Goal: Check status: Check status

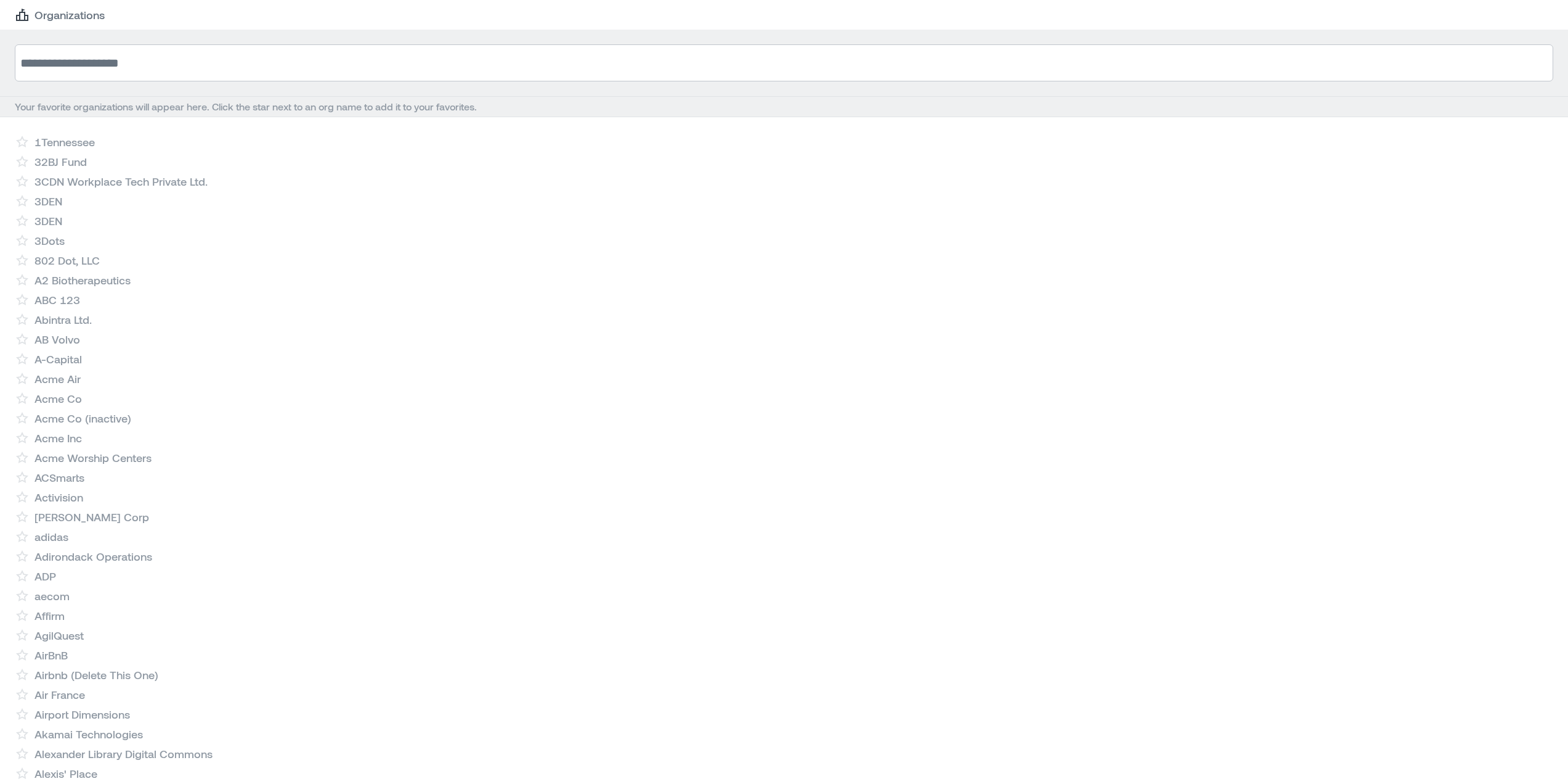
click at [91, 59] on input at bounding box center [784, 63] width 1538 height 37
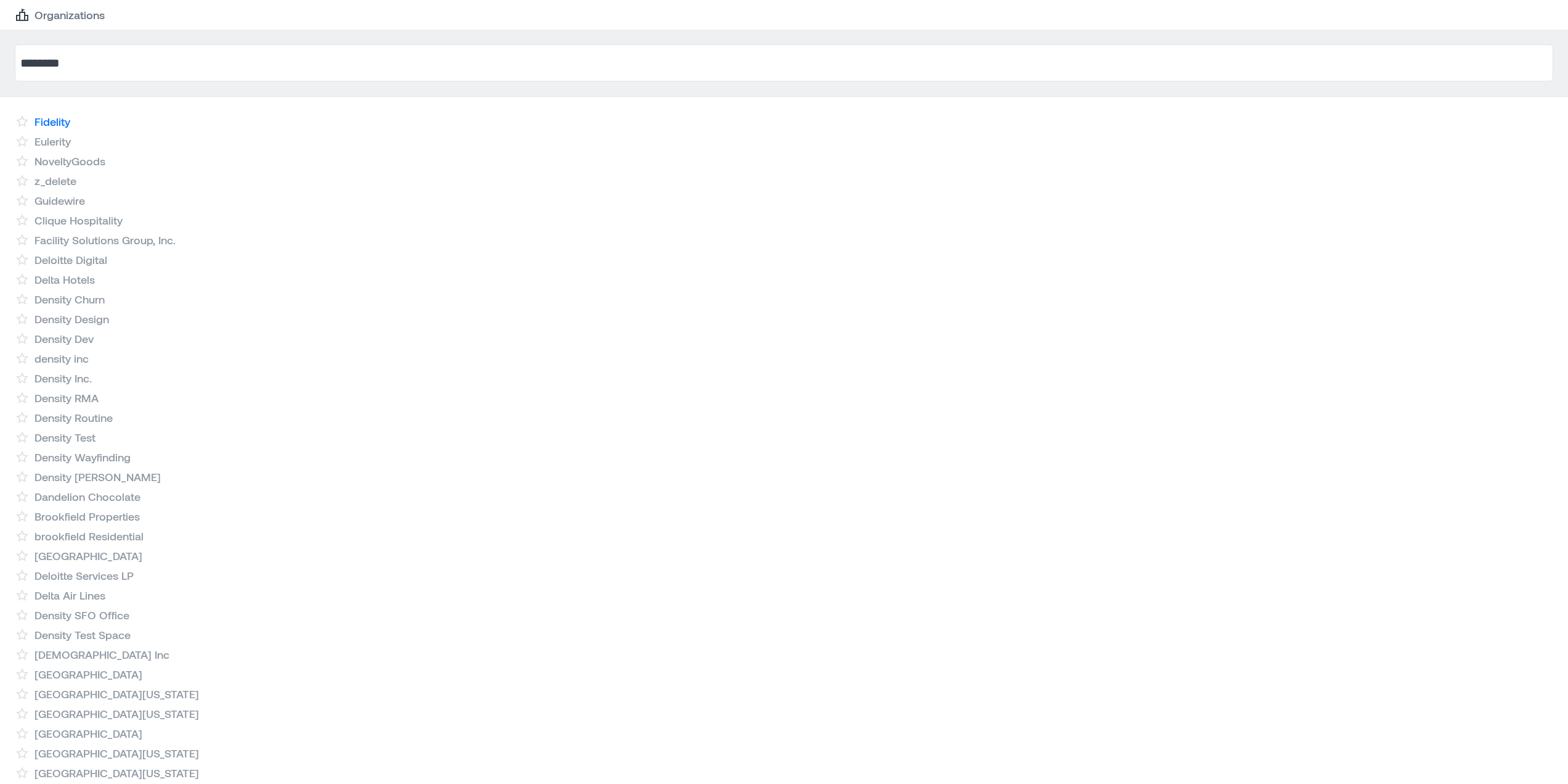
type input "********"
click at [66, 117] on link "Fidelity" at bounding box center [52, 121] width 35 height 15
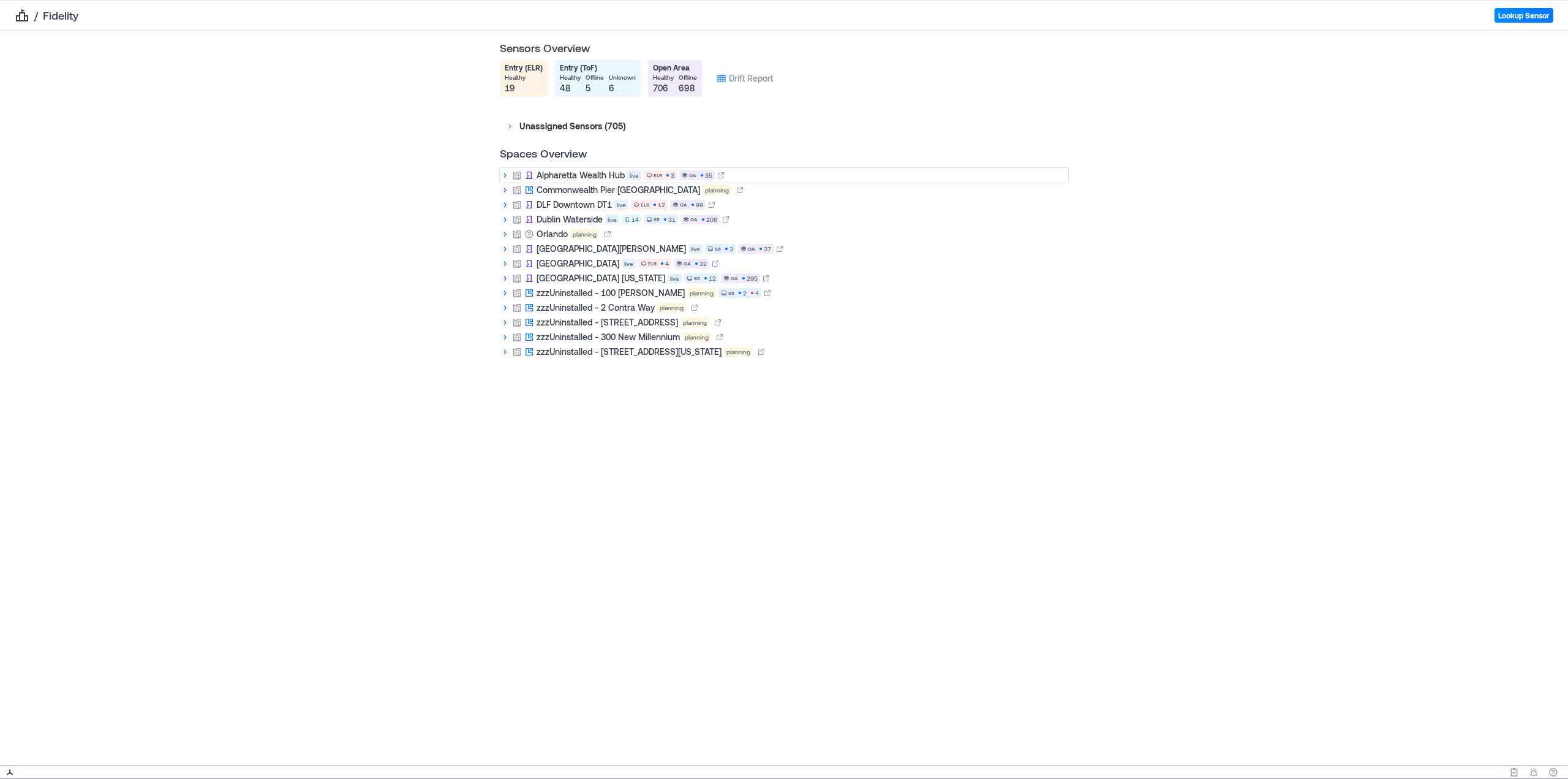
click at [507, 176] on icon at bounding box center [504, 175] width 10 height 10
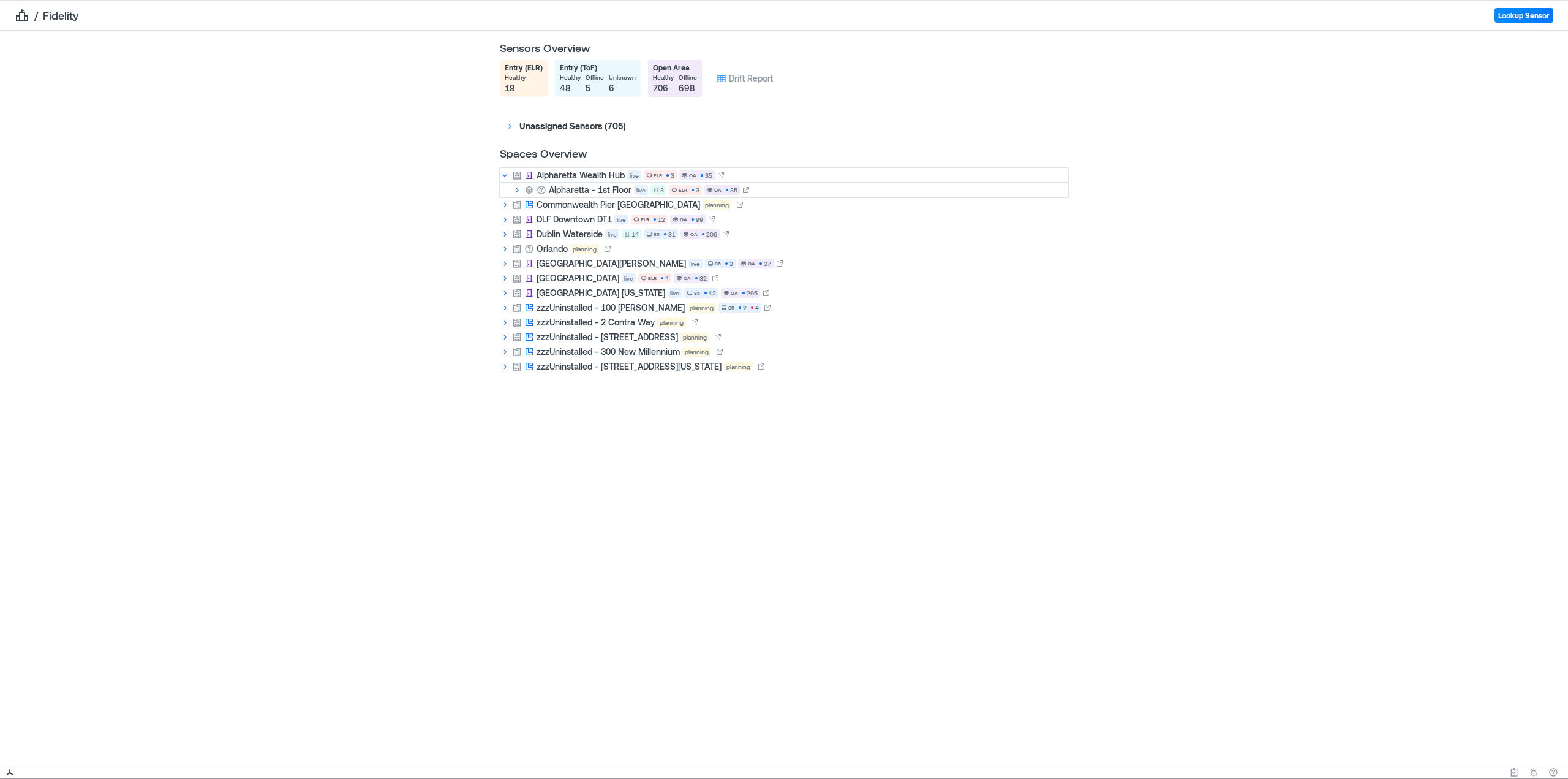
click at [753, 188] on div "Alpharetta - 1st Floor live 3 ELR 3 OA 35" at bounding box center [784, 190] width 568 height 14
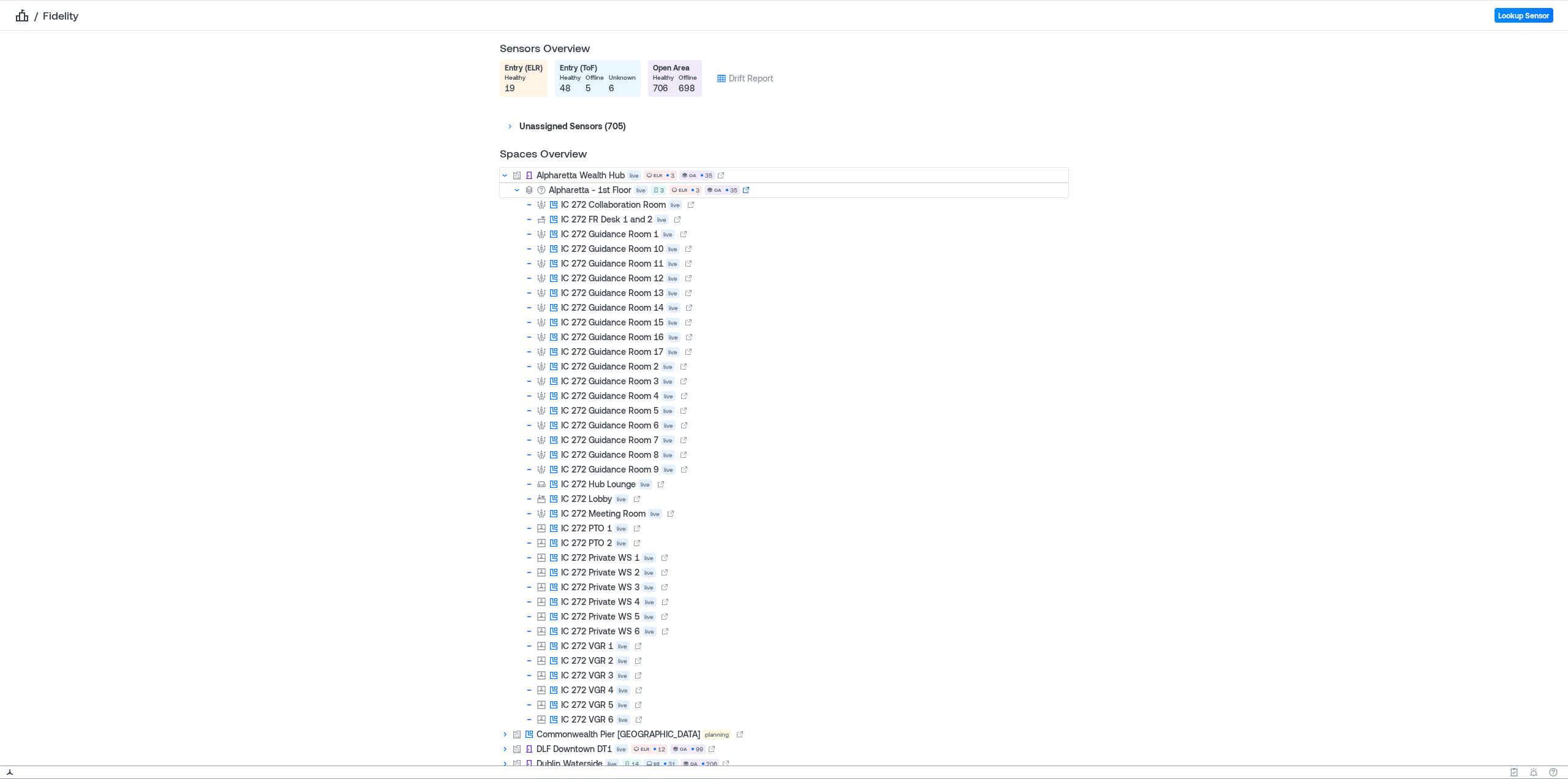
click at [742, 192] on icon at bounding box center [746, 190] width 7 height 7
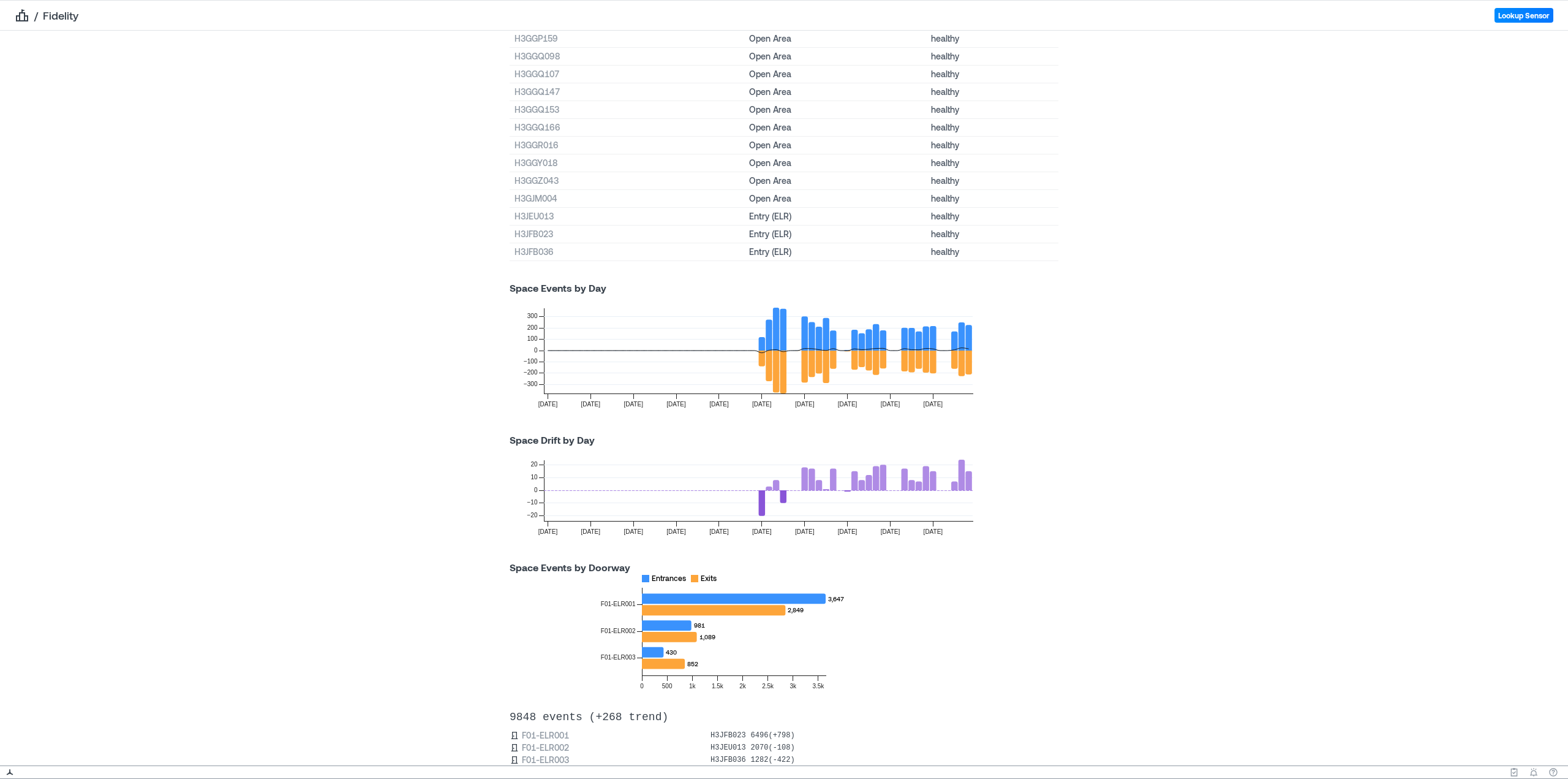
scroll to position [530, 0]
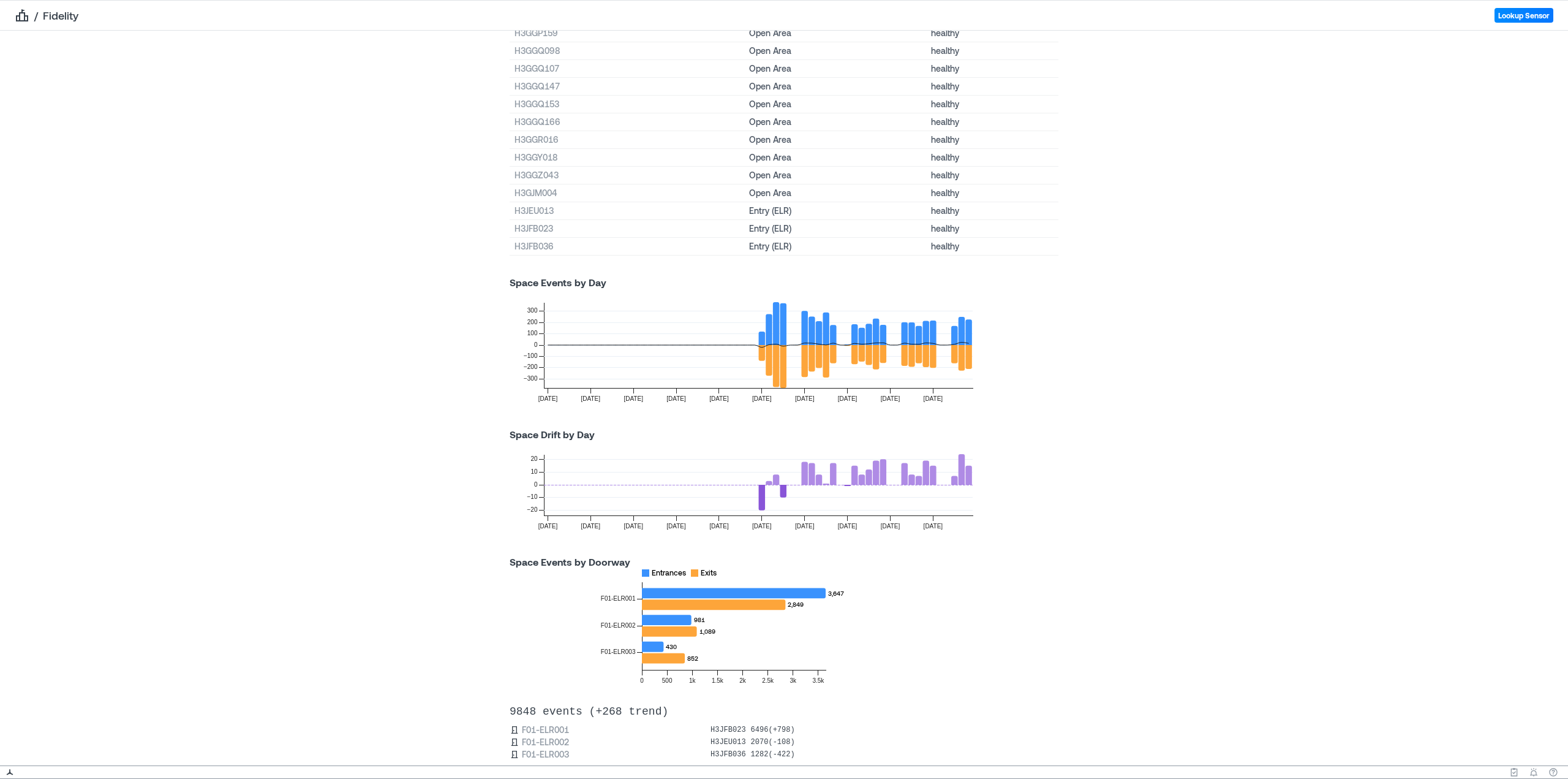
click at [759, 496] on icon at bounding box center [762, 497] width 6 height 26
click at [766, 482] on icon at bounding box center [768, 483] width 6 height 4
click at [775, 476] on icon "[DATE] [DATE] [DATE] [DATE] [DATE] [DATE] [DATE] [DATE] [DATE] [DATE] −20 −10 0…" at bounding box center [740, 490] width 490 height 98
click at [781, 495] on icon at bounding box center [784, 491] width 6 height 13
click at [775, 478] on icon at bounding box center [775, 479] width 6 height 11
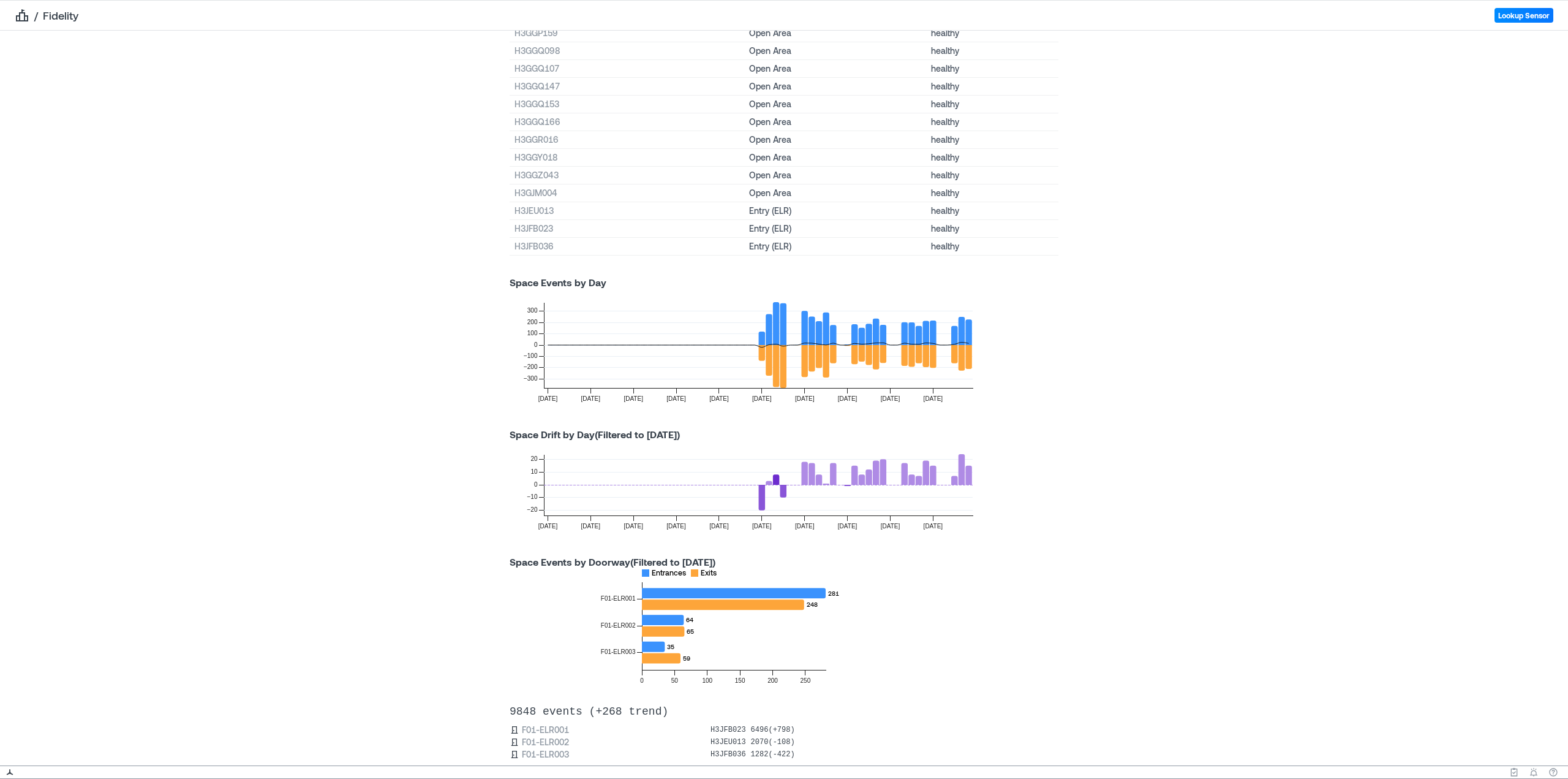
click at [802, 480] on icon at bounding box center [804, 474] width 6 height 23
click at [809, 479] on icon at bounding box center [811, 474] width 6 height 22
click at [830, 478] on icon at bounding box center [833, 474] width 6 height 22
click at [853, 478] on icon at bounding box center [854, 475] width 6 height 19
click at [859, 478] on icon at bounding box center [862, 479] width 6 height 11
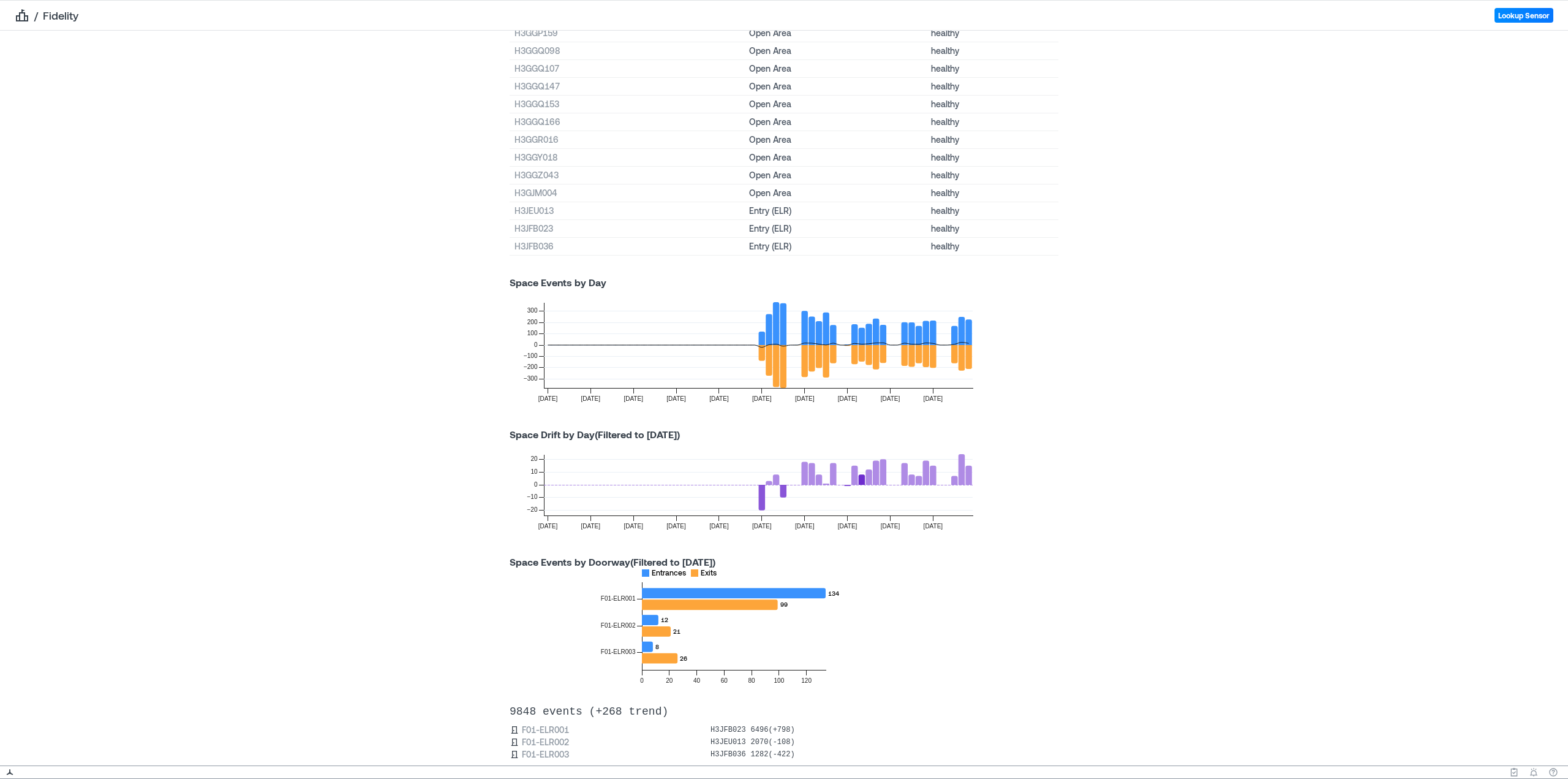
click at [875, 476] on icon "[DATE] [DATE] [DATE] [DATE] [DATE] [DATE] [DATE] [DATE] [DATE] [DATE] −20 −10 0…" at bounding box center [740, 490] width 490 height 98
click at [880, 482] on icon at bounding box center [883, 471] width 6 height 26
click at [875, 482] on icon "[DATE] [DATE] [DATE] [DATE] [DATE] [DATE] [DATE] [DATE] [DATE] [DATE] −20 −10 0…" at bounding box center [740, 490] width 490 height 98
click at [873, 483] on icon at bounding box center [875, 472] width 6 height 24
click at [940, 484] on icon "[DATE] [DATE] [DATE] [DATE] [DATE] [DATE] [DATE] [DATE] [DATE] [DATE] −20 −10 0…" at bounding box center [740, 490] width 490 height 98
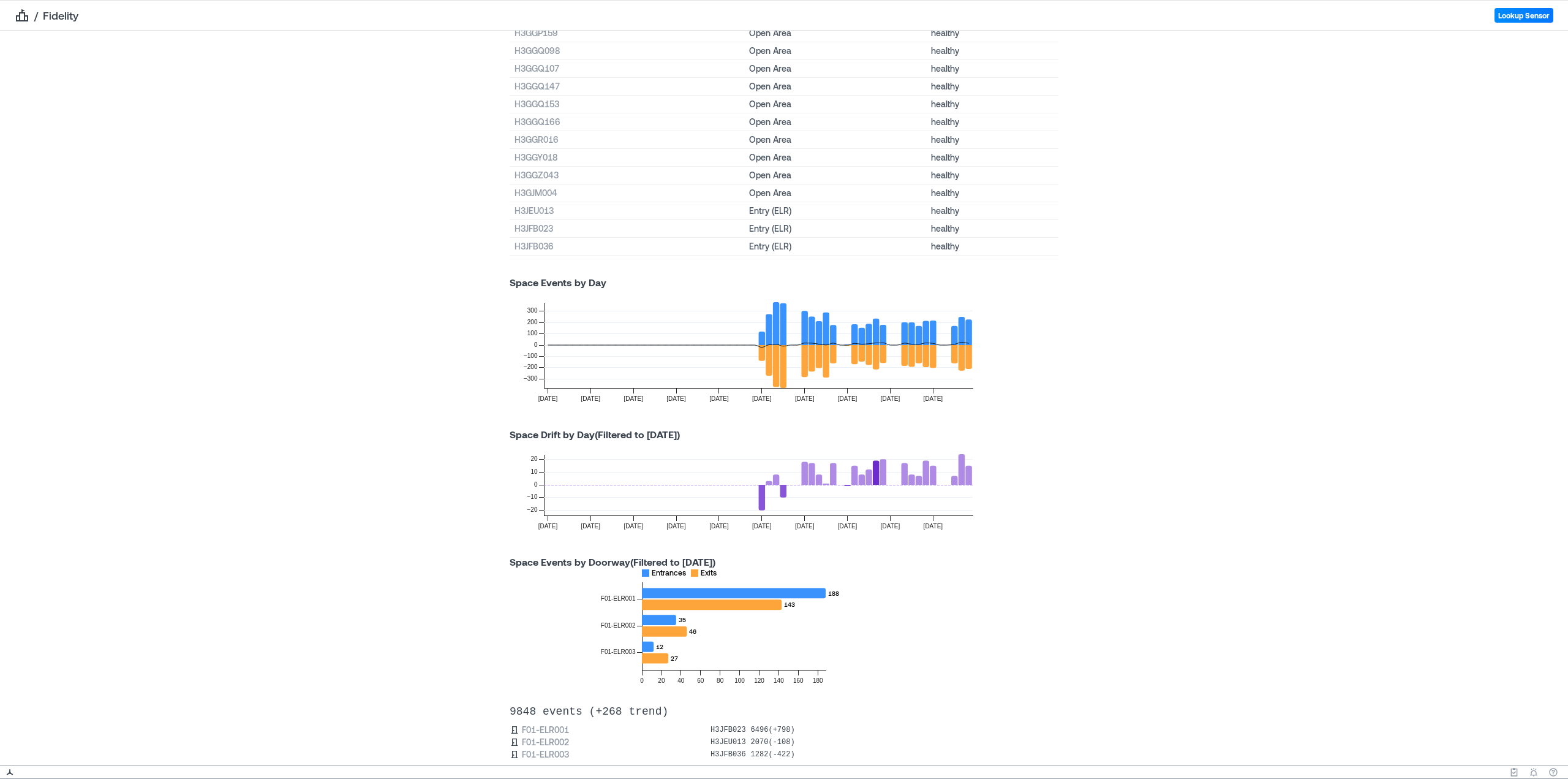
click at [896, 481] on icon "[DATE] [DATE] [DATE] [DATE] [DATE] [DATE] [DATE] [DATE] [DATE] [DATE] −20 −10 0…" at bounding box center [740, 490] width 490 height 98
click at [902, 480] on icon at bounding box center [904, 474] width 6 height 22
click at [903, 479] on icon "[DATE] [DATE] [DATE] [DATE] [DATE] [DATE] [DATE] [DATE] [DATE] [DATE] −20 −10 0…" at bounding box center [740, 490] width 490 height 98
click at [909, 479] on icon at bounding box center [911, 479] width 6 height 11
click at [916, 479] on icon at bounding box center [919, 480] width 6 height 9
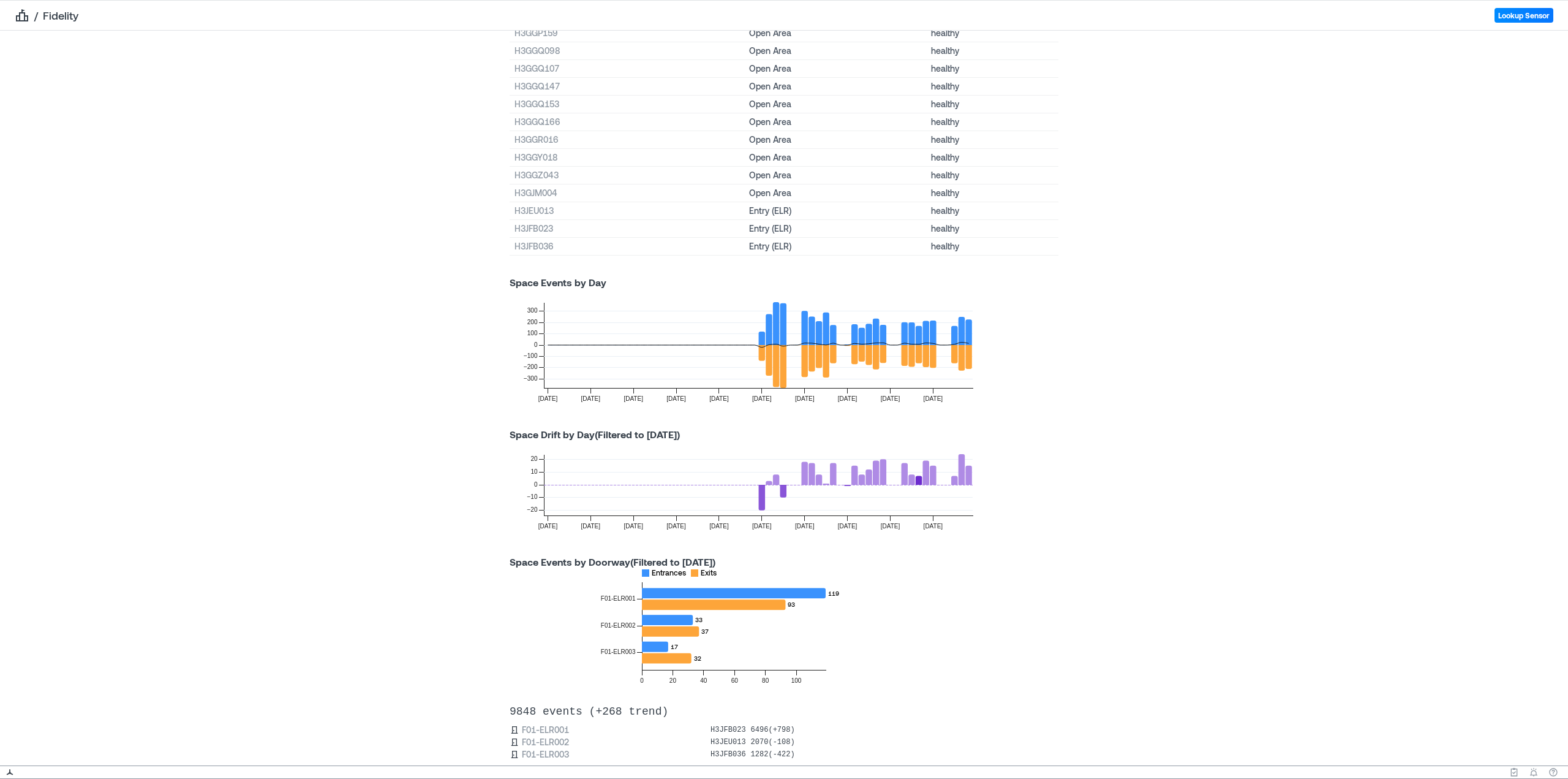
click at [924, 479] on icon at bounding box center [925, 472] width 6 height 24
